Goal: Find specific fact: Find specific fact

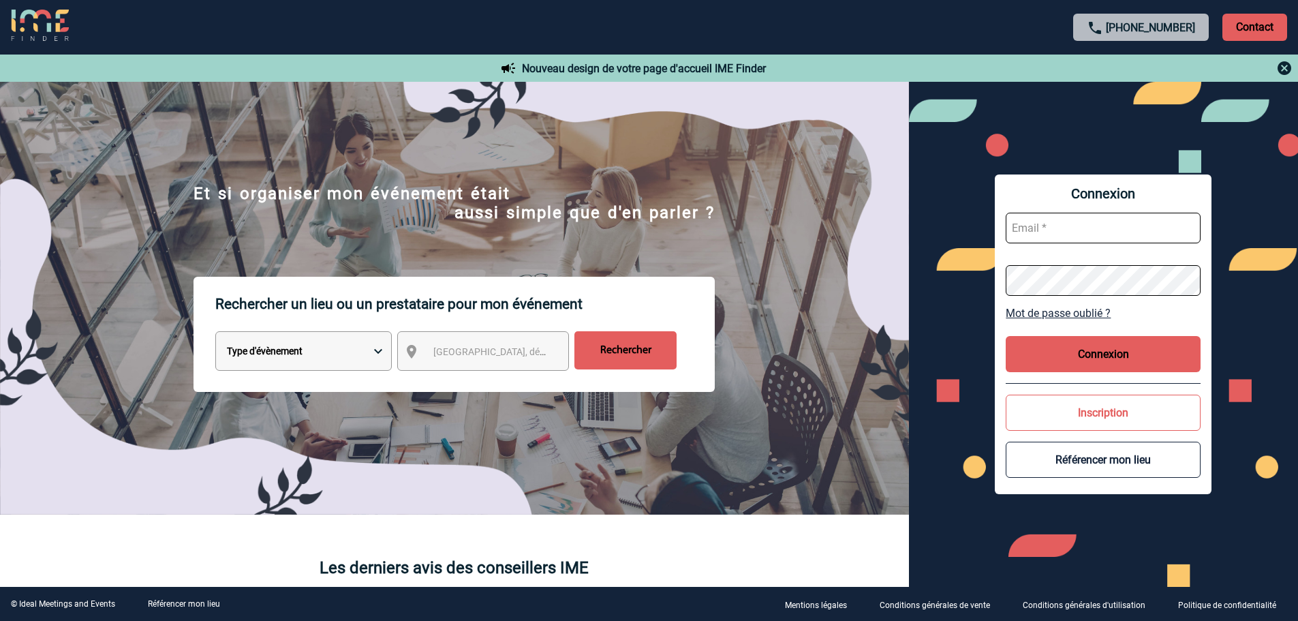
type input "mknopf@ime-groupe.com"
click at [1095, 357] on button "Connexion" at bounding box center [1102, 354] width 195 height 36
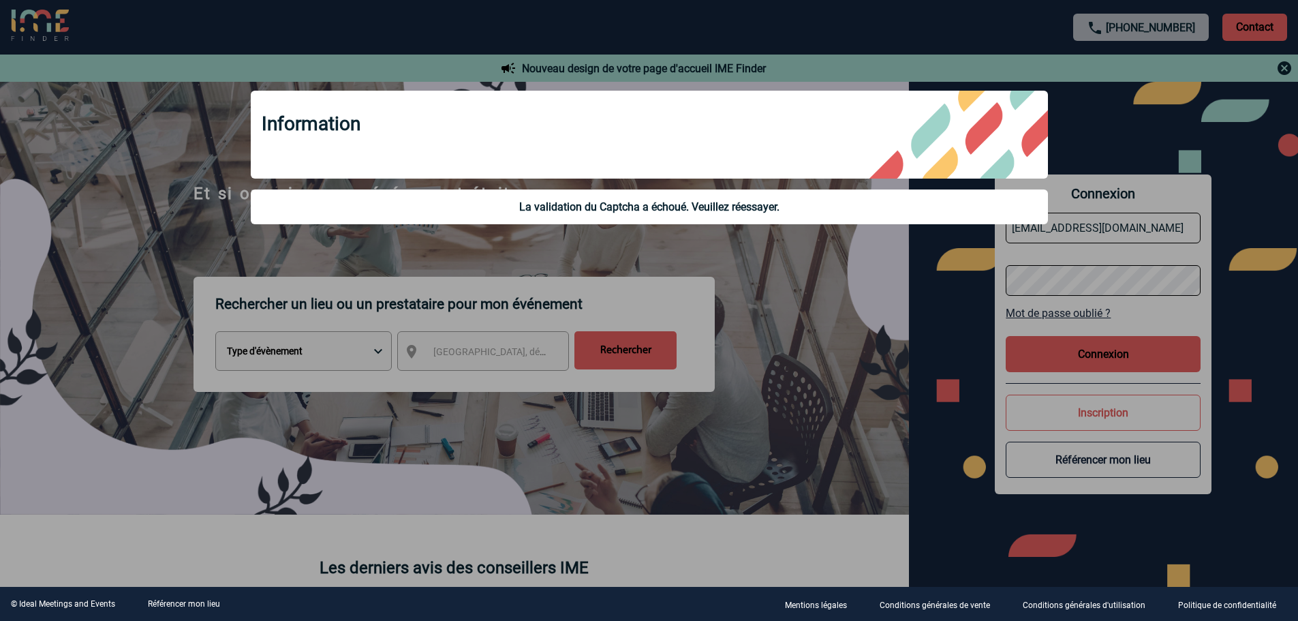
drag, startPoint x: 888, startPoint y: 351, endPoint x: 1024, endPoint y: 373, distance: 138.1
click at [890, 351] on div at bounding box center [649, 310] width 1298 height 621
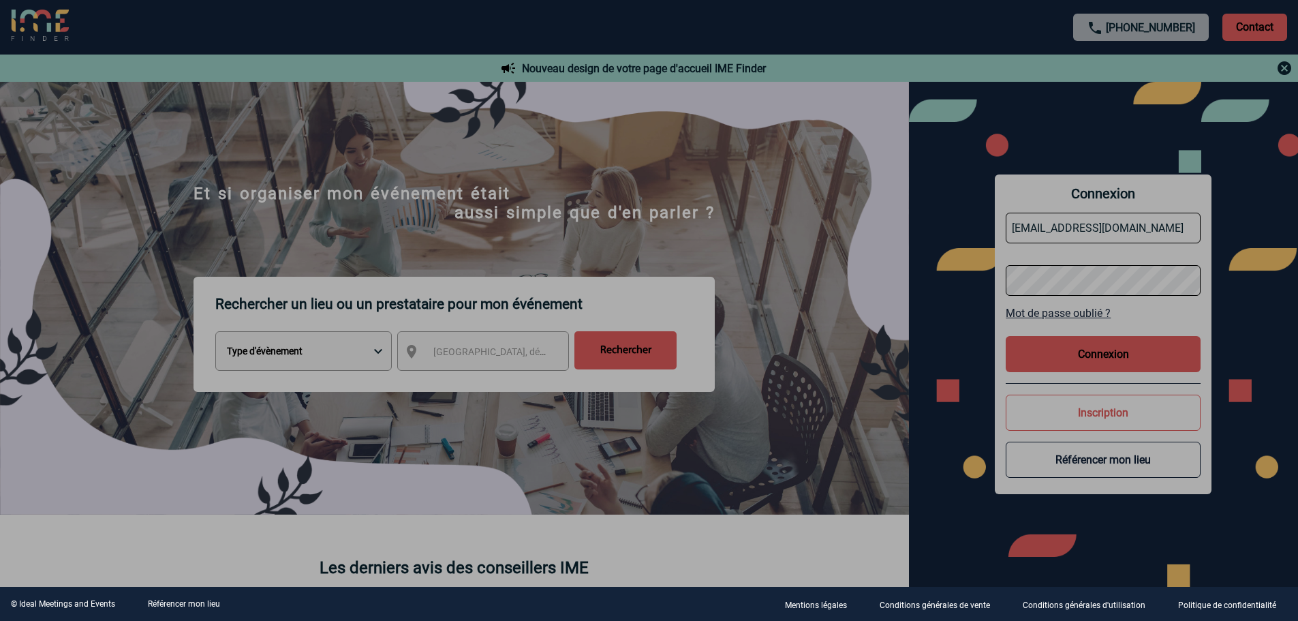
click at [1089, 357] on div at bounding box center [649, 310] width 1298 height 621
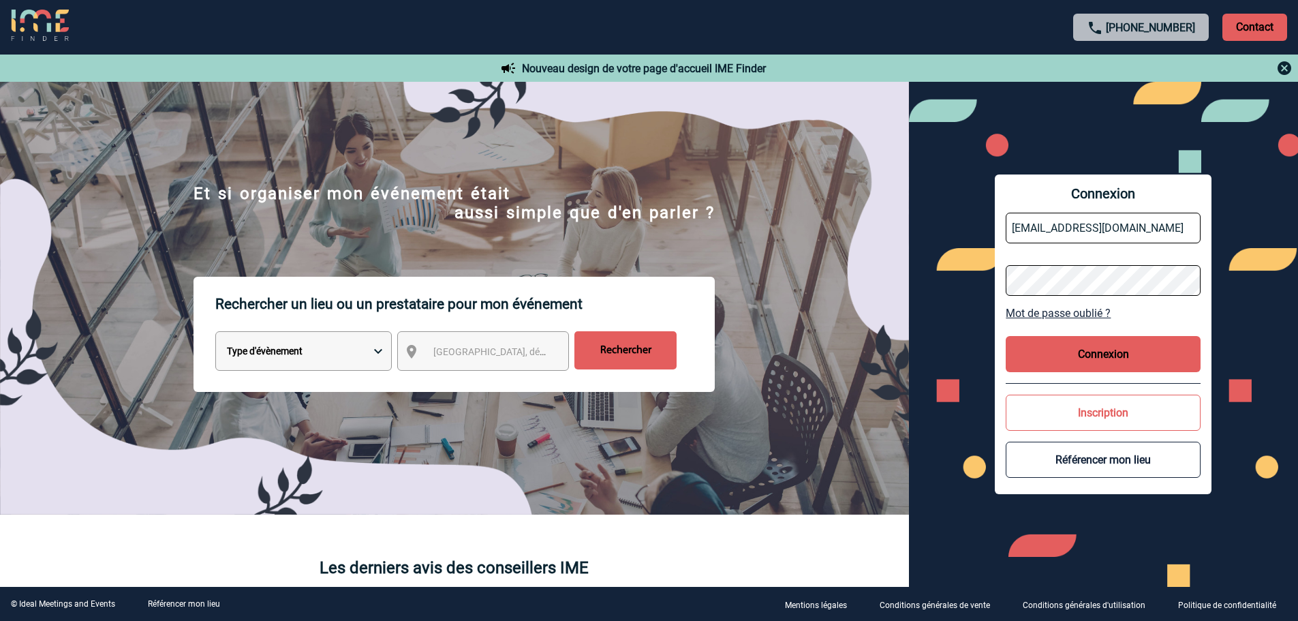
click at [1089, 355] on button "Connexion" at bounding box center [1102, 354] width 195 height 36
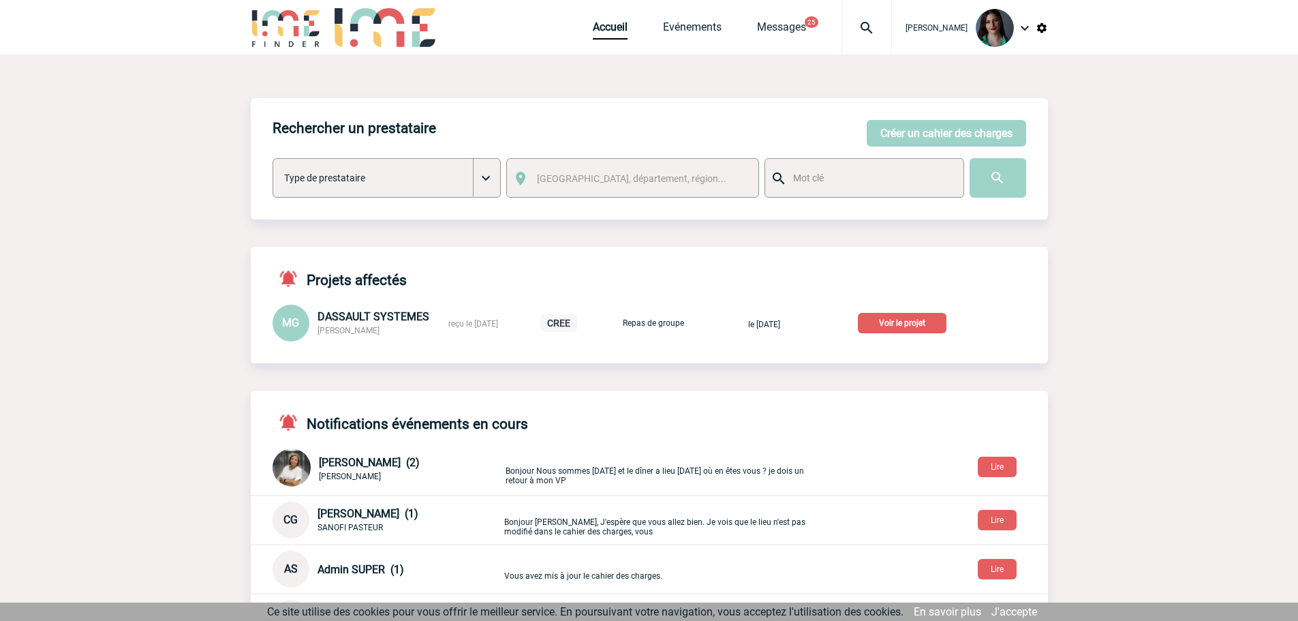
click at [908, 329] on p "Voir le projet" at bounding box center [902, 323] width 89 height 20
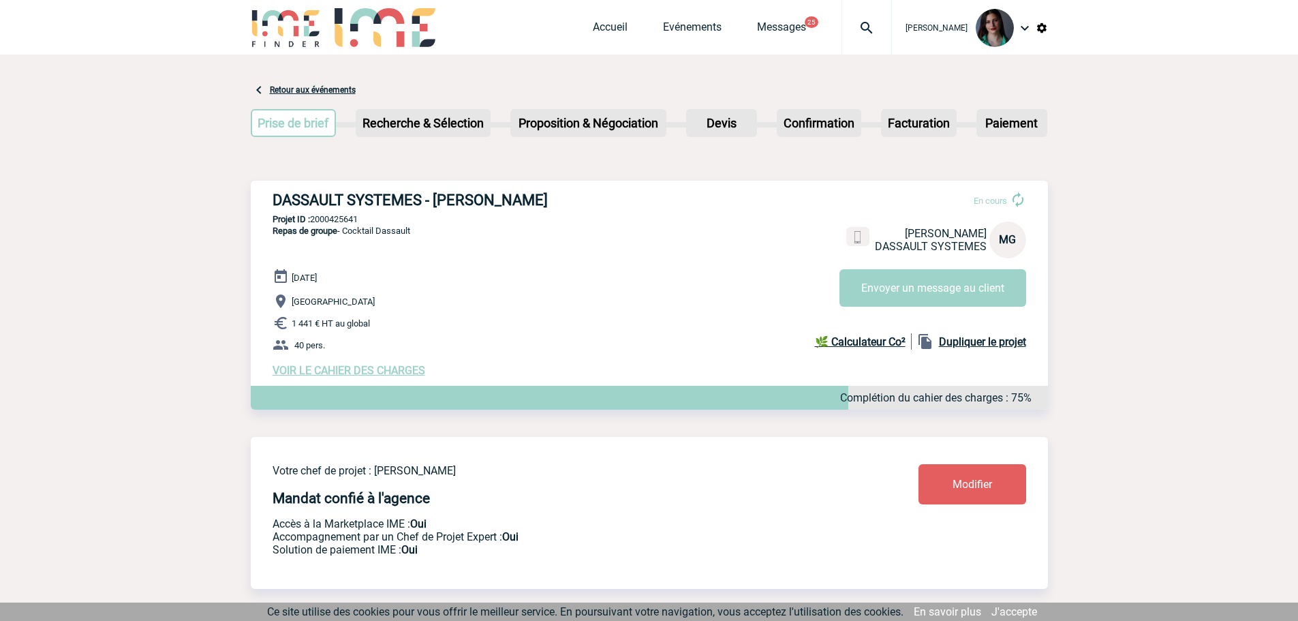
drag, startPoint x: 553, startPoint y: 198, endPoint x: 270, endPoint y: 203, distance: 282.7
click at [270, 203] on div "DASSAULT SYSTEMES - [PERSON_NAME] En cours [PERSON_NAME] SYSTEMES MG Envoyer un…" at bounding box center [649, 284] width 797 height 207
copy h3 "DASSAULT SYSTEMES - [PERSON_NAME]"
drag, startPoint x: 366, startPoint y: 218, endPoint x: 313, endPoint y: 221, distance: 52.5
click at [313, 221] on p "Projet ID : 2000425641" at bounding box center [649, 219] width 797 height 10
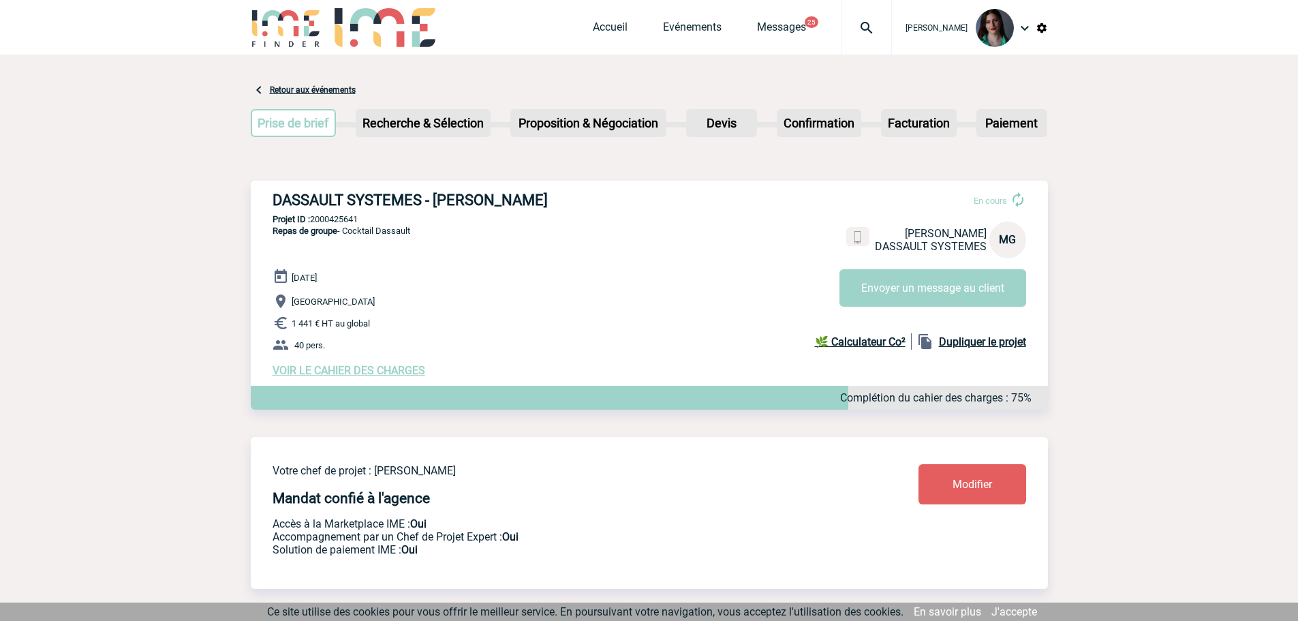
copy p "2000425641"
drag, startPoint x: 425, startPoint y: 229, endPoint x: 439, endPoint y: 225, distance: 14.7
click at [430, 228] on div "DASSAULT SYSTEMES - [PERSON_NAME] En cours [PERSON_NAME] SYSTEMES MG Envoyer un…" at bounding box center [649, 284] width 797 height 207
drag, startPoint x: 366, startPoint y: 217, endPoint x: 312, endPoint y: 223, distance: 54.8
click at [312, 223] on p "Projet ID : 2000425641" at bounding box center [649, 219] width 797 height 10
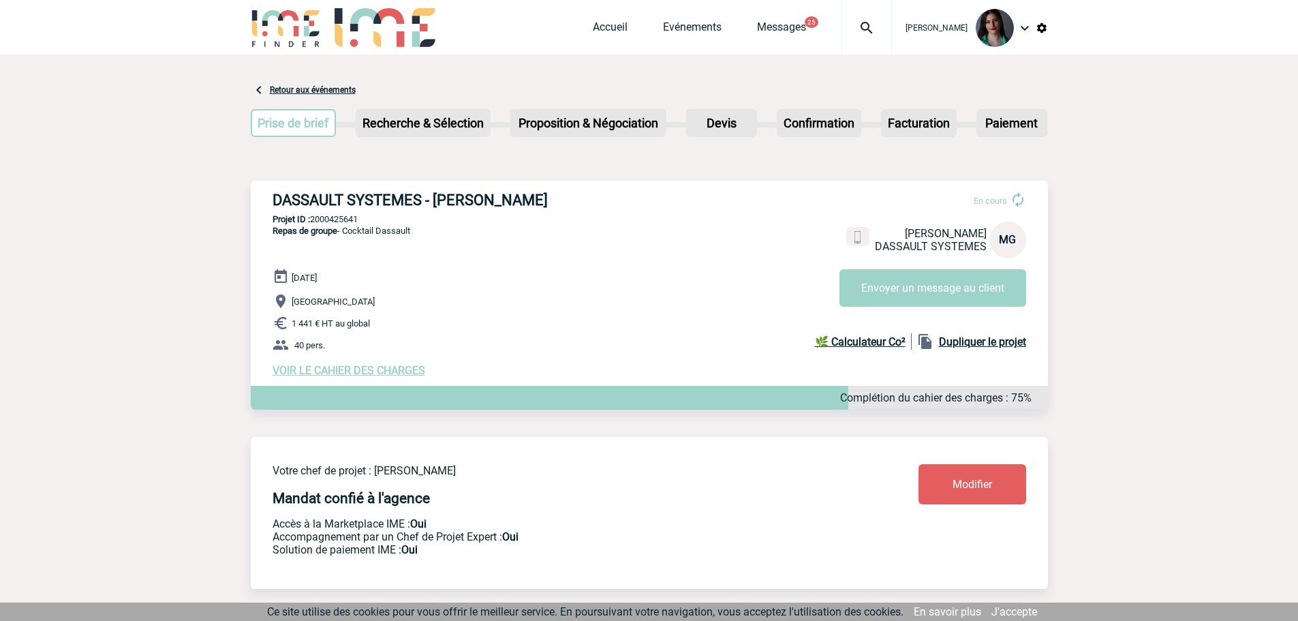
copy p "2000425641"
click at [366, 216] on p "Projet ID : 2000425641" at bounding box center [649, 219] width 797 height 10
click at [375, 213] on div "DASSAULT SYSTEMES - [PERSON_NAME] En cours Portable : [PHONE_NUMBER] [PERSON_NA…" at bounding box center [649, 284] width 797 height 207
click at [621, 200] on h3 "DASSAULT SYSTEMES - [PERSON_NAME]" at bounding box center [476, 199] width 409 height 17
drag, startPoint x: 359, startPoint y: 217, endPoint x: 311, endPoint y: 219, distance: 48.4
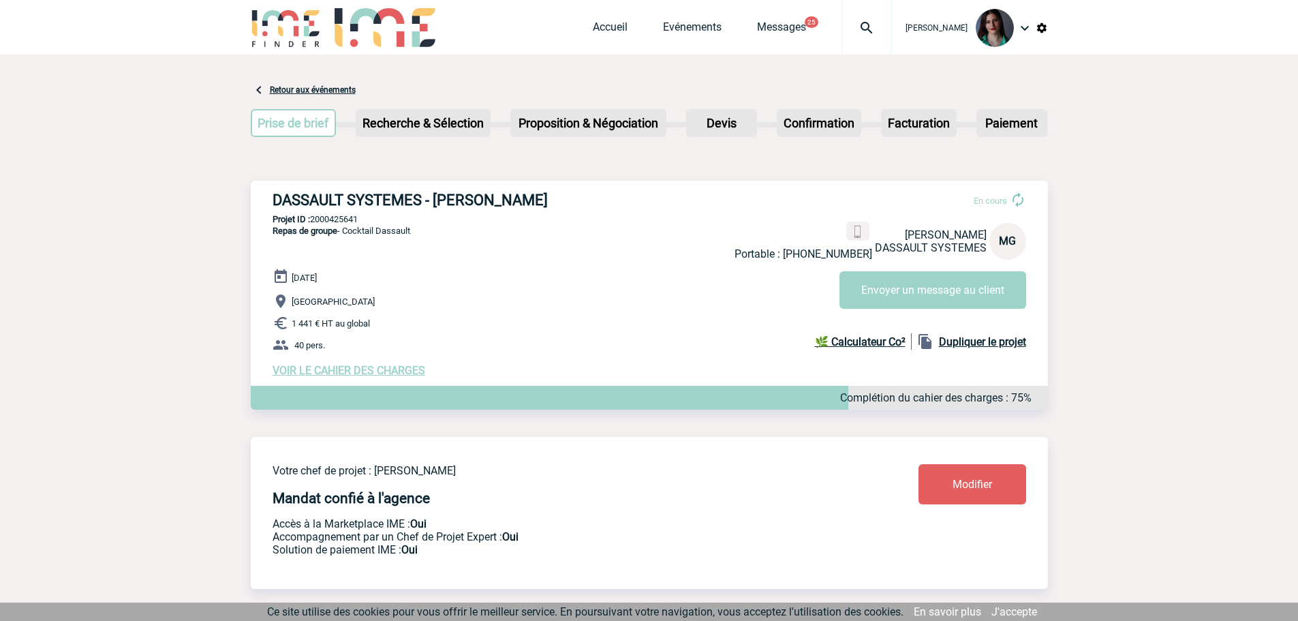
click at [311, 219] on p "Projet ID : 2000425641" at bounding box center [649, 219] width 797 height 10
copy p "2000425641"
